Goal: Find specific page/section: Find specific page/section

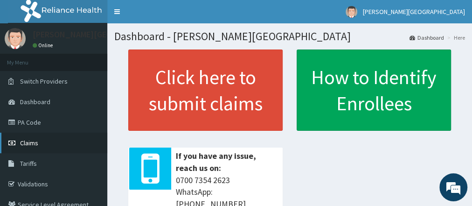
click at [39, 146] on link "Claims" at bounding box center [53, 142] width 107 height 21
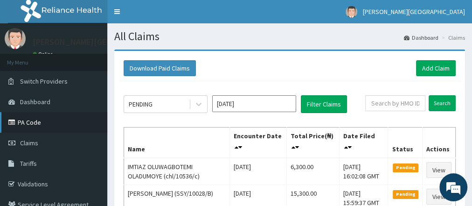
click at [54, 127] on link "PA Code" at bounding box center [53, 122] width 107 height 21
